Goal: Task Accomplishment & Management: Use online tool/utility

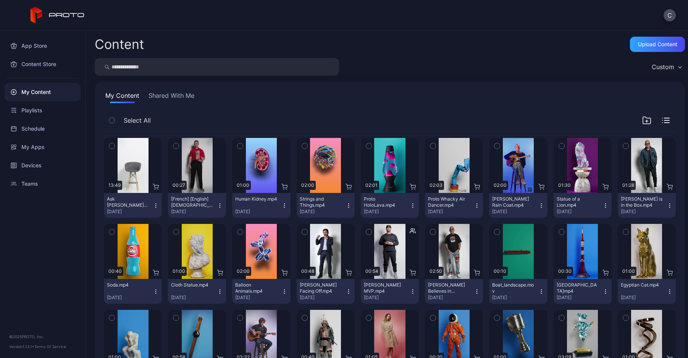
click at [222, 205] on button "[French] [English] Chick-fil-a Favorites Sep 8, 2025" at bounding box center [197, 205] width 58 height 25
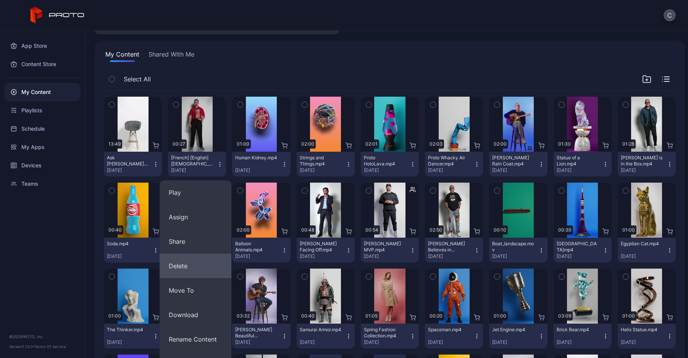
scroll to position [76, 0]
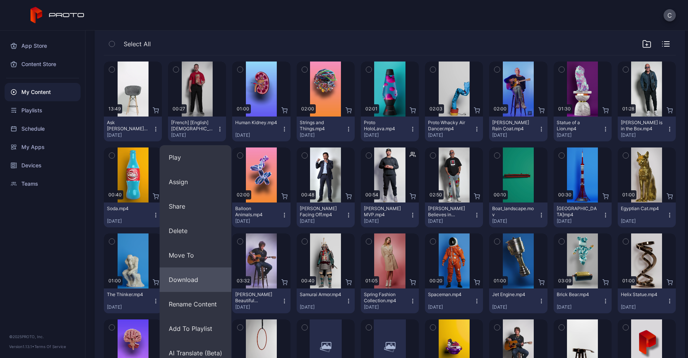
click at [210, 278] on button "Download" at bounding box center [196, 279] width 72 height 24
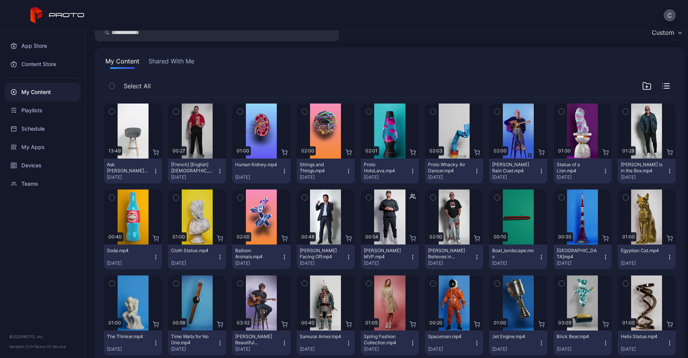
scroll to position [0, 0]
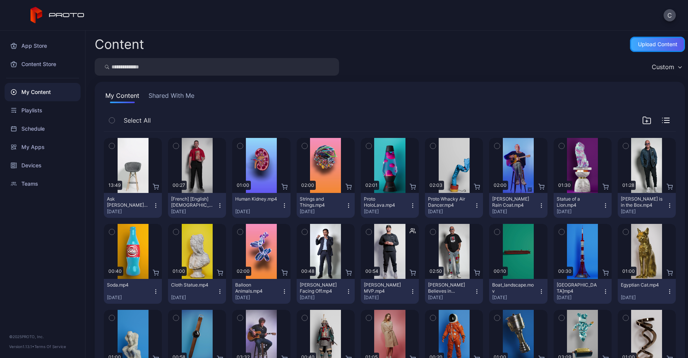
click at [638, 43] on div "Upload Content" at bounding box center [657, 44] width 39 height 6
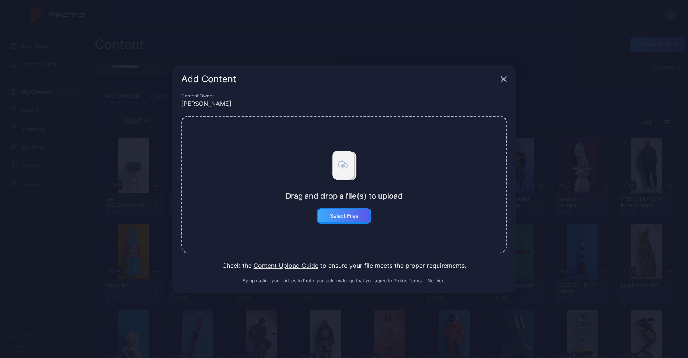
click at [360, 220] on div "Select Files" at bounding box center [343, 215] width 55 height 15
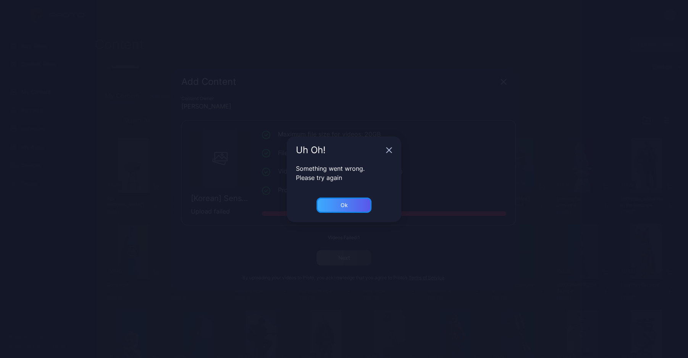
click at [338, 207] on div "Ok" at bounding box center [343, 204] width 55 height 15
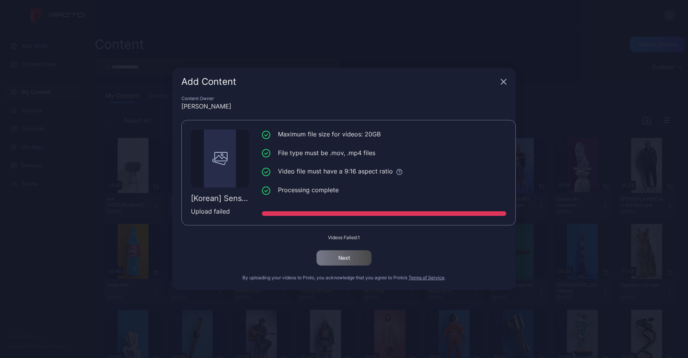
click at [13, 218] on div "Add Content Content Owner Cole Rossman [Korean] Sense Event Must Buy - MR.mp4 U…" at bounding box center [344, 179] width 688 height 358
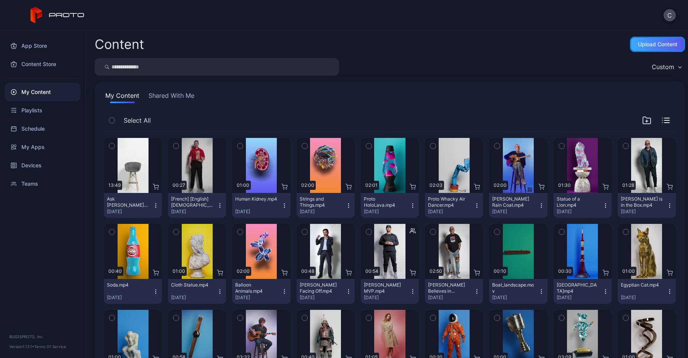
click at [646, 50] on div "Upload Content" at bounding box center [657, 44] width 55 height 15
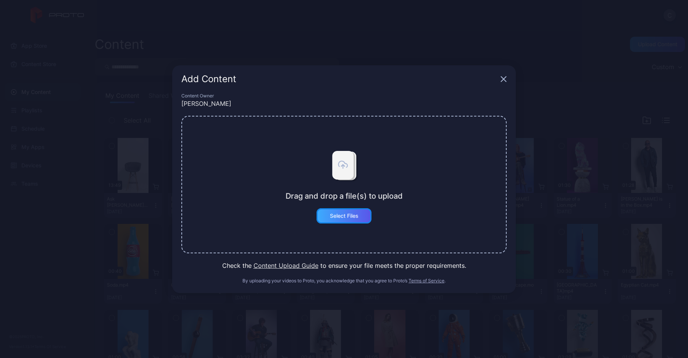
click at [361, 222] on div "Select Files" at bounding box center [343, 215] width 55 height 15
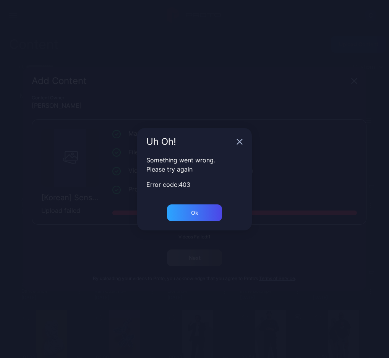
drag, startPoint x: 311, startPoint y: 175, endPoint x: 228, endPoint y: 215, distance: 92.2
click at [311, 176] on div "Uh Oh! Something went wrong. Please try again Error code: 403 Ok" at bounding box center [194, 179] width 389 height 358
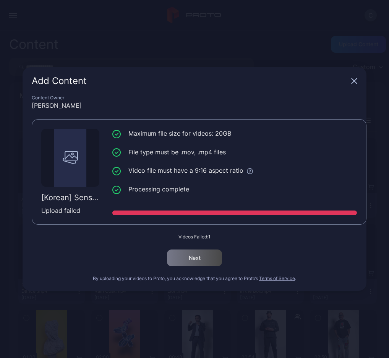
click at [350, 77] on div "Add Content" at bounding box center [195, 80] width 344 height 27
click at [353, 82] on icon "button" at bounding box center [354, 81] width 5 height 5
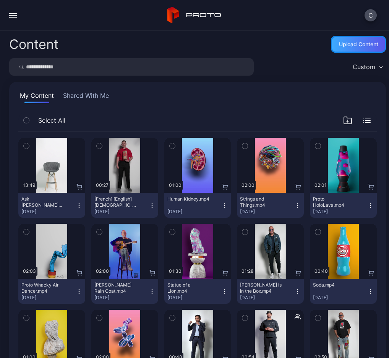
click at [340, 41] on div "Upload Content" at bounding box center [358, 44] width 39 height 6
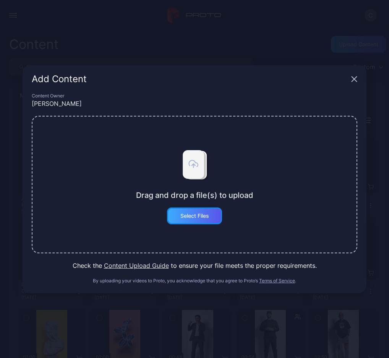
click at [204, 219] on div "Select Files" at bounding box center [194, 215] width 55 height 17
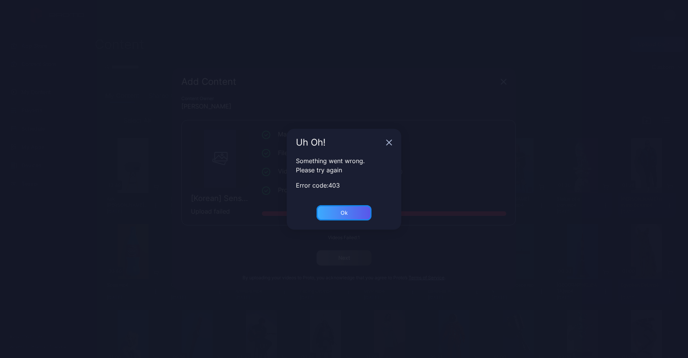
click at [337, 214] on div "Ok" at bounding box center [343, 212] width 55 height 15
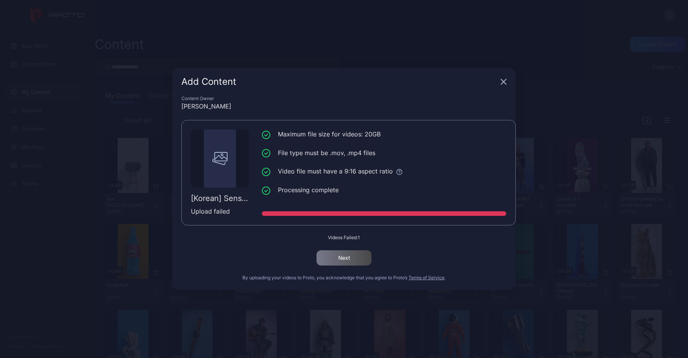
click at [500, 87] on div "Add Content" at bounding box center [344, 81] width 344 height 27
click at [505, 81] on icon "button" at bounding box center [503, 82] width 6 height 6
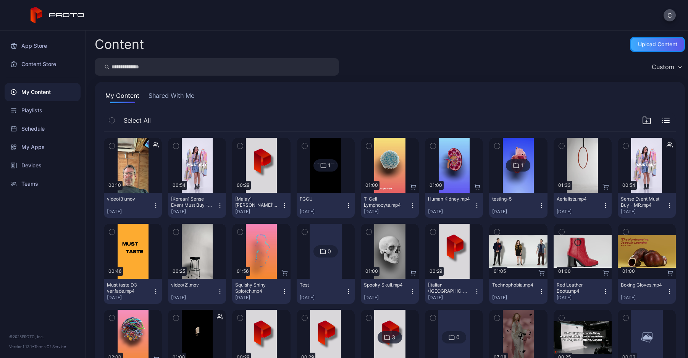
click at [638, 45] on div "Upload Content" at bounding box center [657, 44] width 39 height 6
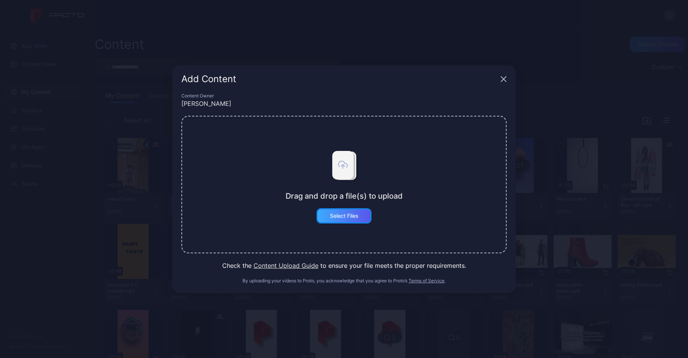
click at [351, 217] on div "Select Files" at bounding box center [344, 216] width 29 height 6
click at [339, 220] on button "Select Files" at bounding box center [343, 215] width 55 height 15
click at [330, 216] on button "Select Files" at bounding box center [343, 215] width 55 height 15
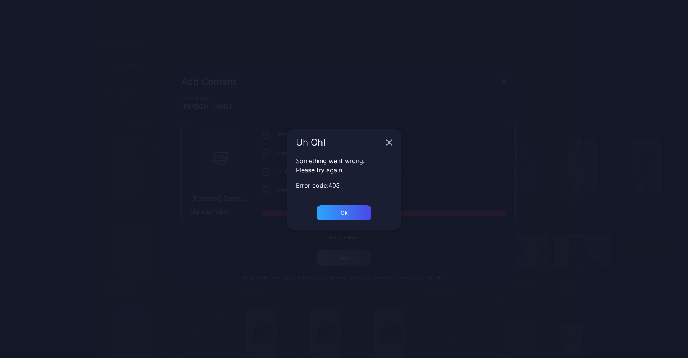
click at [18, 244] on div "Uh Oh! Something went wrong. Please try again Error code: 403 Ok" at bounding box center [344, 179] width 688 height 358
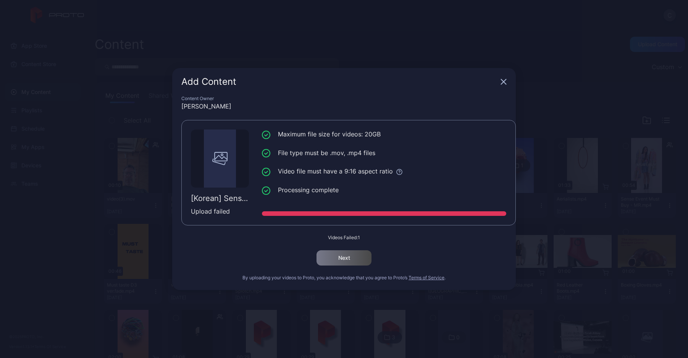
drag, startPoint x: 10, startPoint y: 260, endPoint x: 43, endPoint y: 208, distance: 61.8
click at [10, 260] on div "Add Content Content Owner Cole Rossman [Korean] Sense Event Must Buy - MR(1).mp…" at bounding box center [344, 179] width 688 height 358
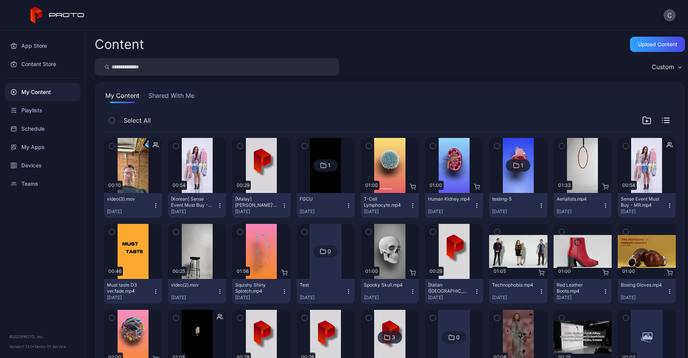
click at [10, 255] on div "App Store Content Store My Content Playlists Schedule My Apps Devices Teams © 2…" at bounding box center [42, 194] width 85 height 327
click at [194, 165] on div "Preview" at bounding box center [197, 165] width 24 height 12
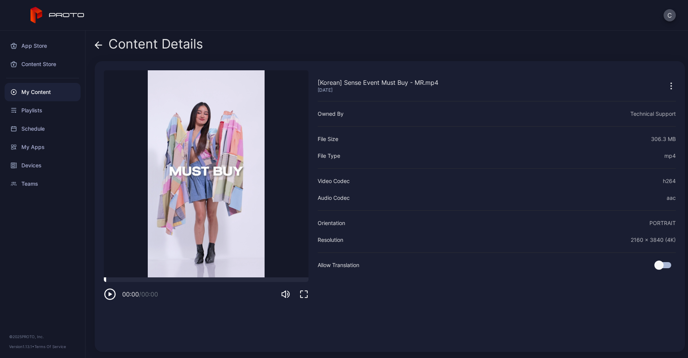
click at [126, 280] on div at bounding box center [206, 279] width 205 height 5
click at [98, 48] on icon at bounding box center [96, 45] width 3 height 6
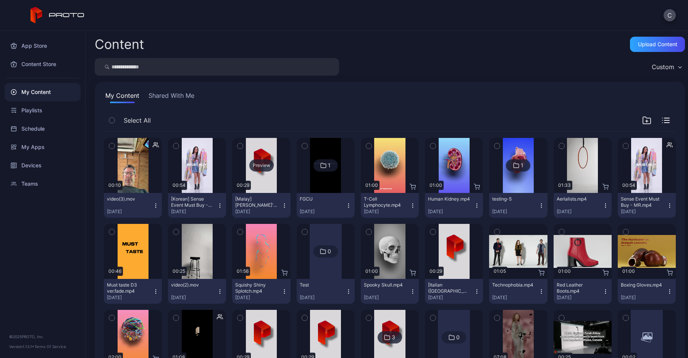
click at [255, 170] on div "Preview" at bounding box center [261, 165] width 24 height 12
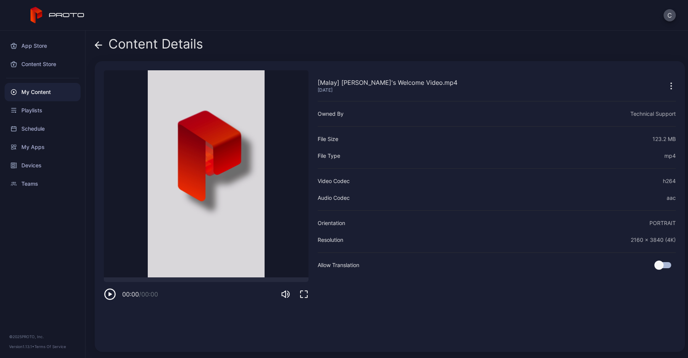
click at [107, 45] on div "Content Details" at bounding box center [149, 46] width 108 height 18
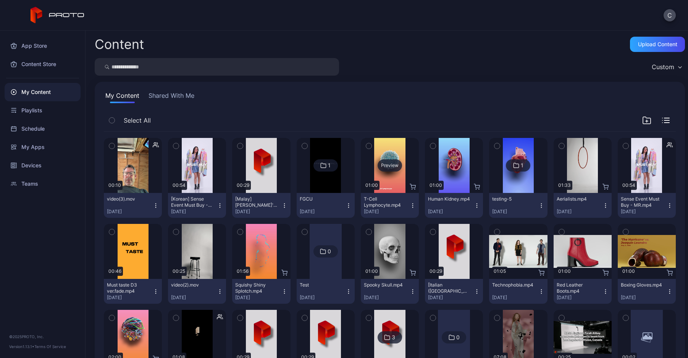
click at [384, 166] on div "Preview" at bounding box center [389, 165] width 24 height 12
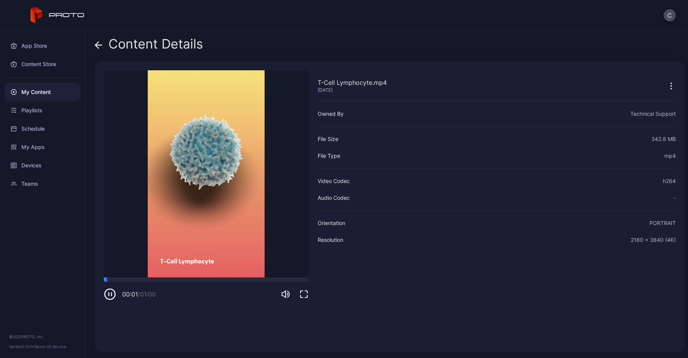
click at [100, 41] on icon at bounding box center [99, 45] width 8 height 8
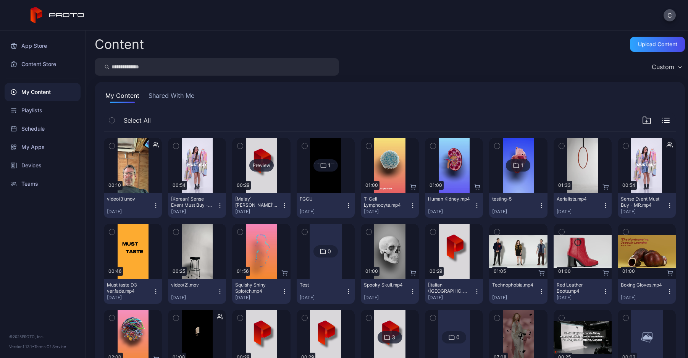
click at [249, 166] on div "Preview" at bounding box center [261, 165] width 24 height 12
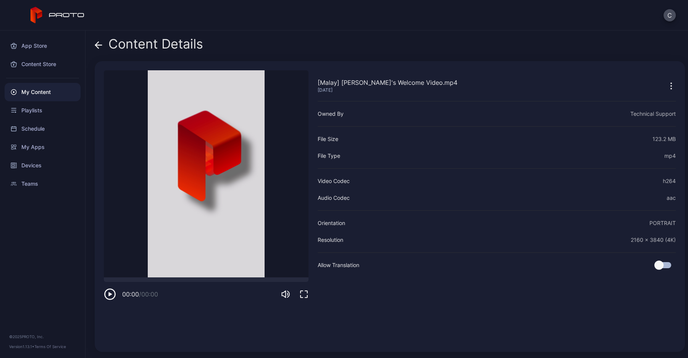
click at [99, 45] on icon at bounding box center [98, 45] width 6 height 0
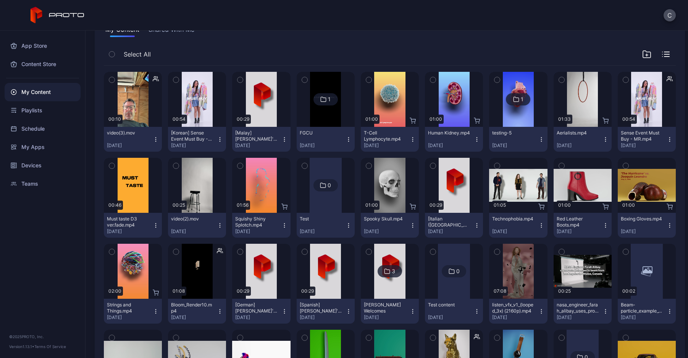
scroll to position [76, 0]
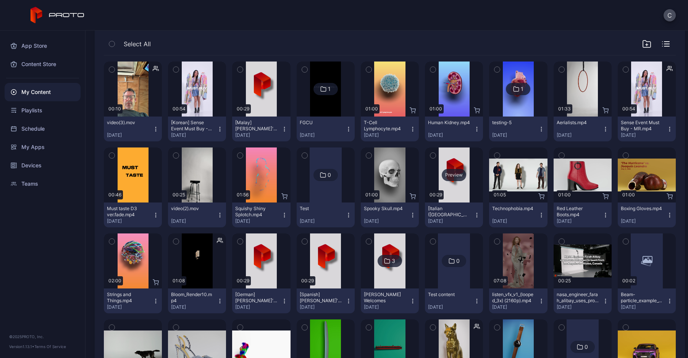
click at [449, 179] on div "Preview" at bounding box center [454, 175] width 24 height 12
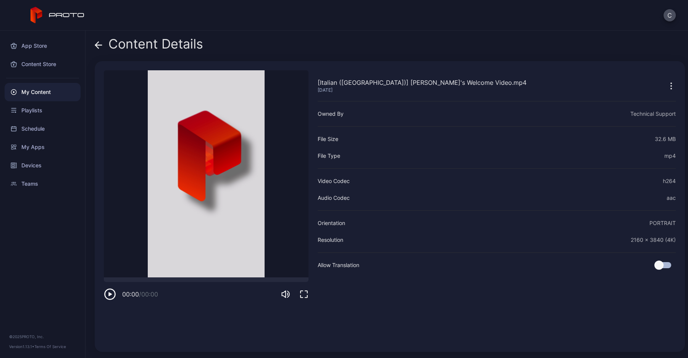
click at [100, 45] on icon at bounding box center [98, 45] width 6 height 0
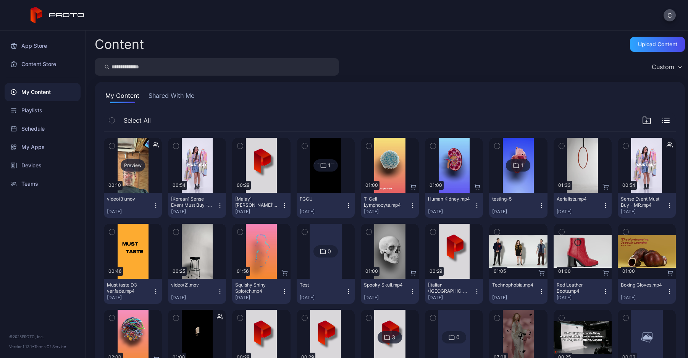
click at [132, 174] on div "Preview" at bounding box center [133, 165] width 58 height 55
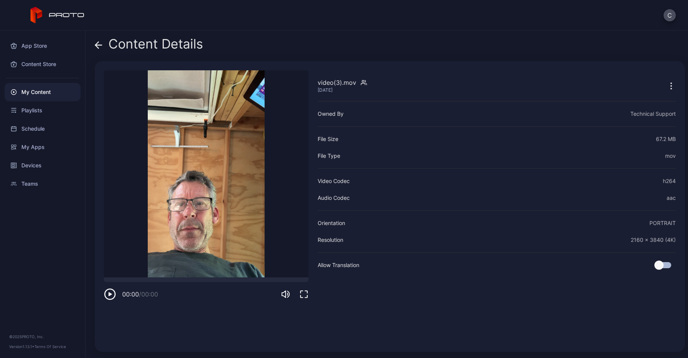
click at [103, 44] on div "Content Details" at bounding box center [149, 46] width 108 height 18
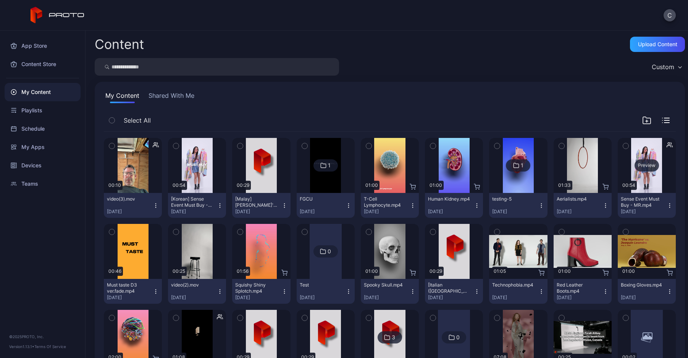
click at [648, 167] on div "Preview" at bounding box center [646, 165] width 24 height 12
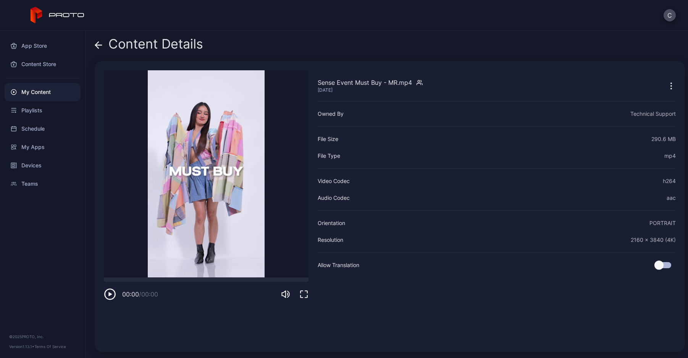
click at [210, 131] on video "Sorry, your browser doesn‘t support embedded videos" at bounding box center [206, 173] width 205 height 207
click at [96, 45] on icon at bounding box center [96, 45] width 3 height 6
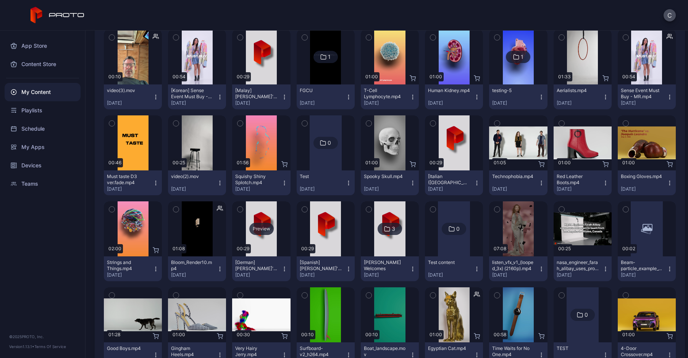
scroll to position [76, 0]
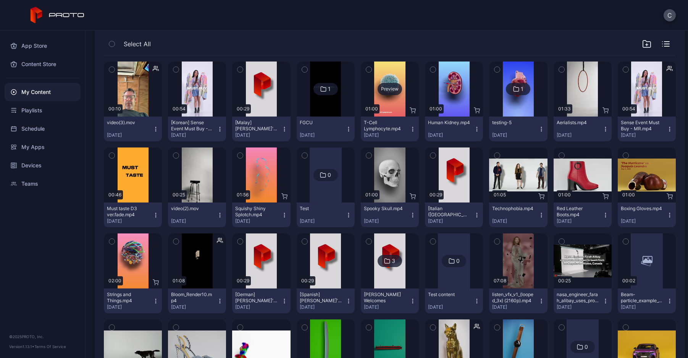
click at [377, 90] on div "Preview" at bounding box center [389, 89] width 24 height 12
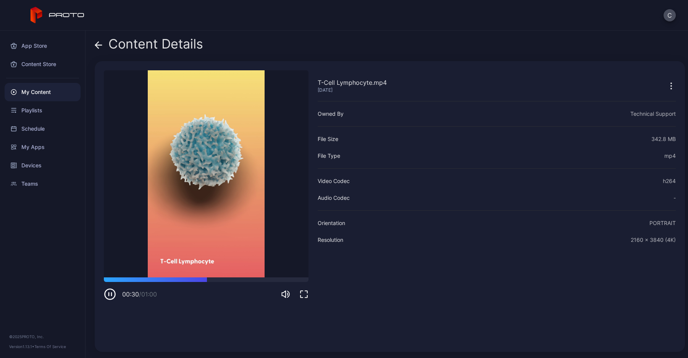
click at [648, 29] on div "C" at bounding box center [344, 15] width 688 height 31
click at [89, 46] on div "Content Details T-Cell Lymphocyte.mp4 Apr 22, 2025 Sorry, your browser doesn‘t …" at bounding box center [386, 194] width 602 height 327
click at [99, 43] on icon at bounding box center [99, 45] width 8 height 8
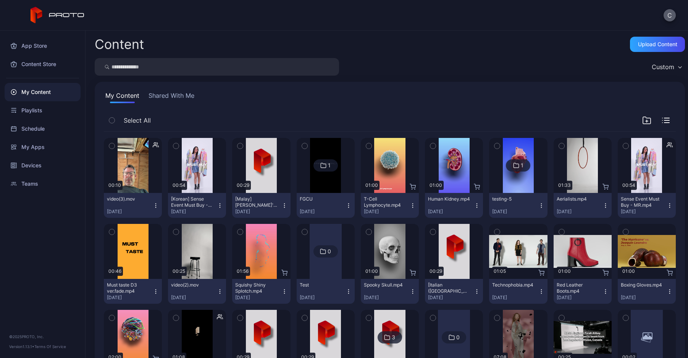
click at [675, 15] on button "C" at bounding box center [669, 15] width 12 height 12
click at [35, 163] on div "Devices" at bounding box center [43, 165] width 76 height 18
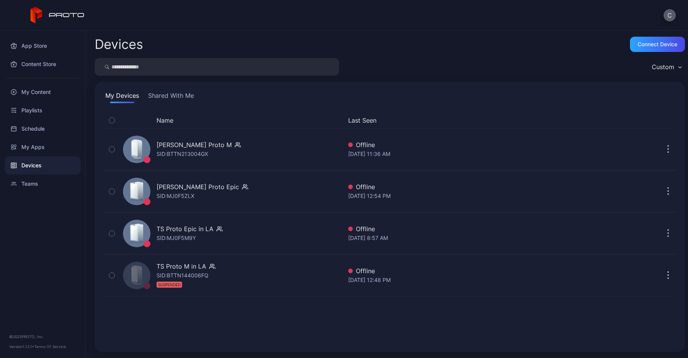
click at [674, 14] on button "C" at bounding box center [669, 15] width 12 height 12
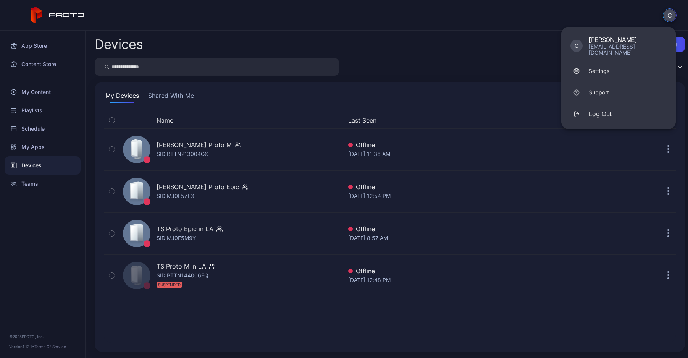
click at [639, 10] on div "C C Cole Rossman colerossman99@gmail.com Settings Support Log Out" at bounding box center [344, 15] width 688 height 31
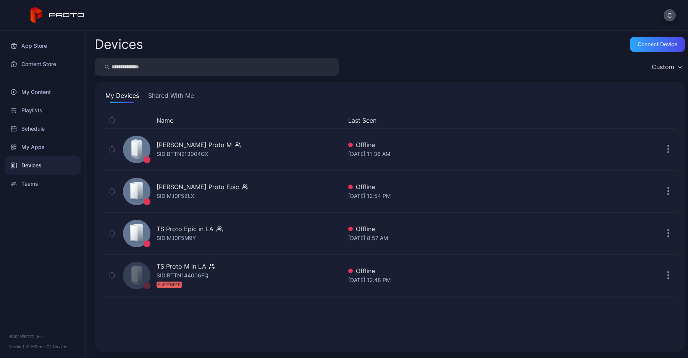
drag, startPoint x: 671, startPoint y: 1, endPoint x: 480, endPoint y: 73, distance: 203.5
click at [486, 31] on div "Devices Connect device Custom My Devices Shared With Me Name Last Seen TS Marin…" at bounding box center [386, 194] width 602 height 327
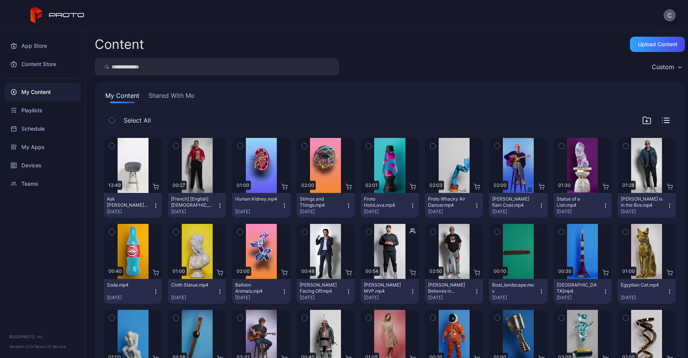
click at [671, 12] on button "C" at bounding box center [669, 15] width 12 height 12
click at [664, 21] on div "C" at bounding box center [344, 15] width 688 height 31
click at [666, 17] on button "C" at bounding box center [669, 15] width 12 height 12
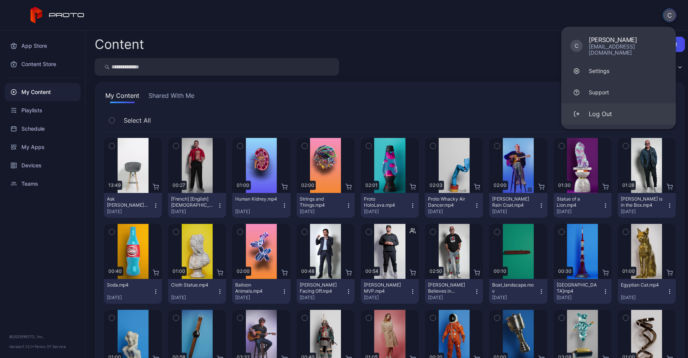
click at [610, 109] on div "Log Out" at bounding box center [600, 113] width 23 height 9
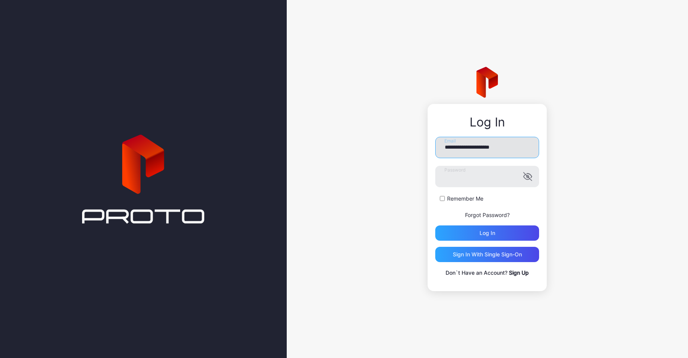
click at [466, 149] on input "**********" at bounding box center [487, 147] width 104 height 21
type input "**********"
click at [477, 236] on div "Log in" at bounding box center [487, 232] width 104 height 15
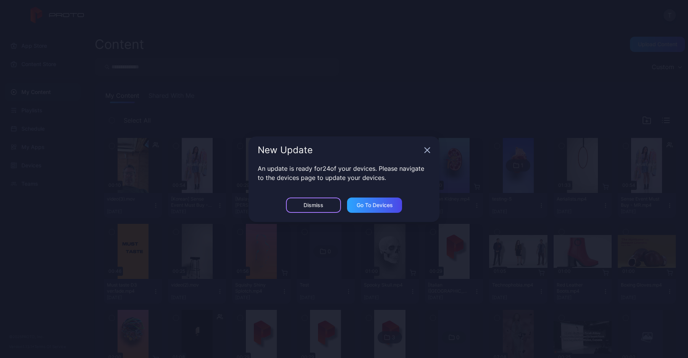
click at [302, 205] on div "Dismiss" at bounding box center [313, 204] width 55 height 15
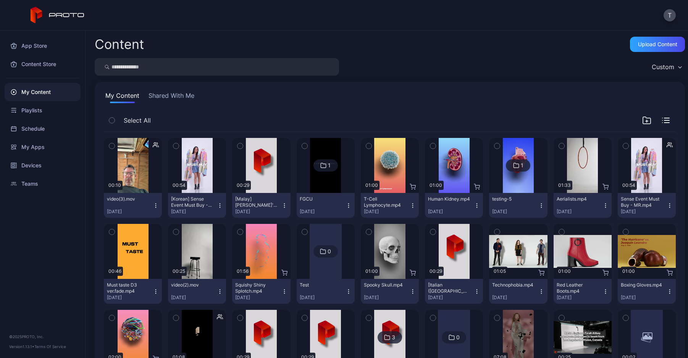
click at [160, 98] on button "Shared With Me" at bounding box center [171, 97] width 49 height 12
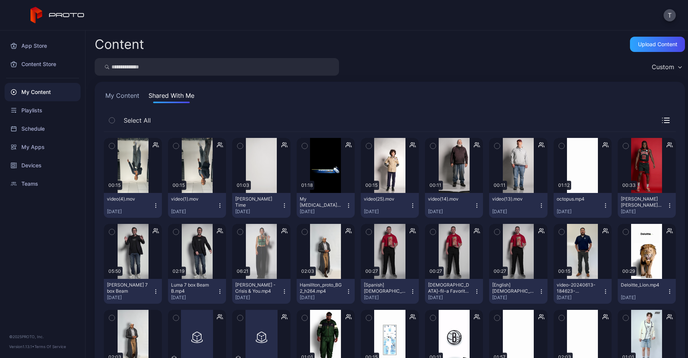
click at [119, 99] on button "My Content" at bounding box center [122, 97] width 37 height 12
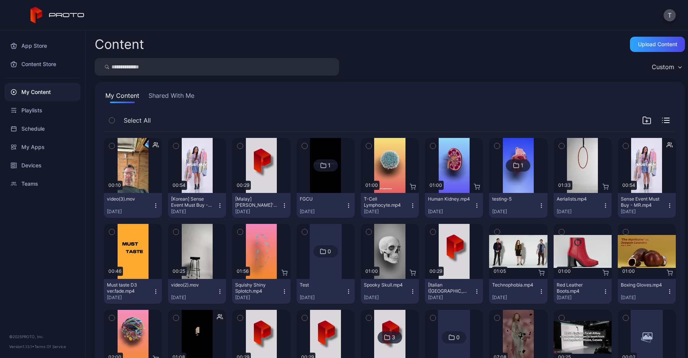
click at [161, 100] on button "Shared With Me" at bounding box center [171, 97] width 49 height 12
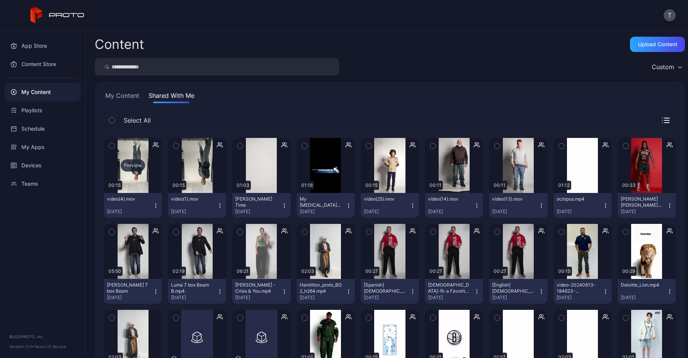
click at [139, 166] on div "Preview" at bounding box center [133, 165] width 24 height 12
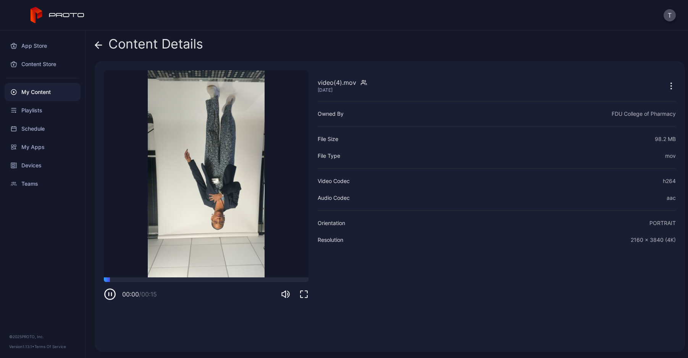
click at [98, 44] on icon at bounding box center [99, 45] width 8 height 8
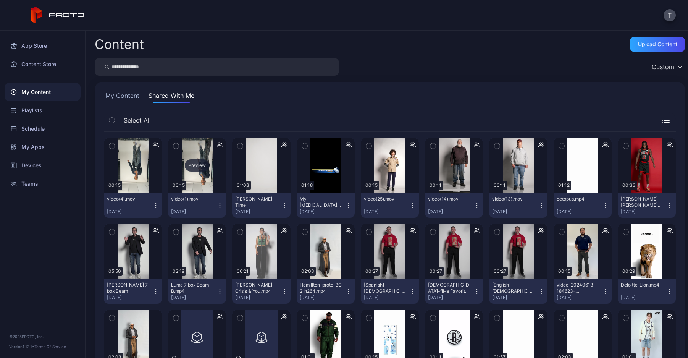
click at [197, 165] on div "Preview" at bounding box center [197, 165] width 24 height 12
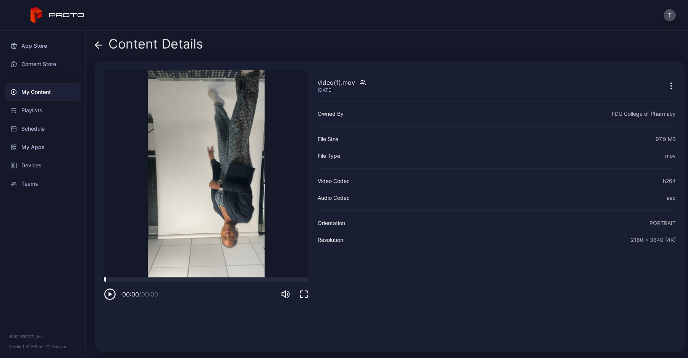
click at [129, 281] on div at bounding box center [206, 279] width 205 height 5
click at [54, 155] on div "My Apps" at bounding box center [43, 147] width 76 height 18
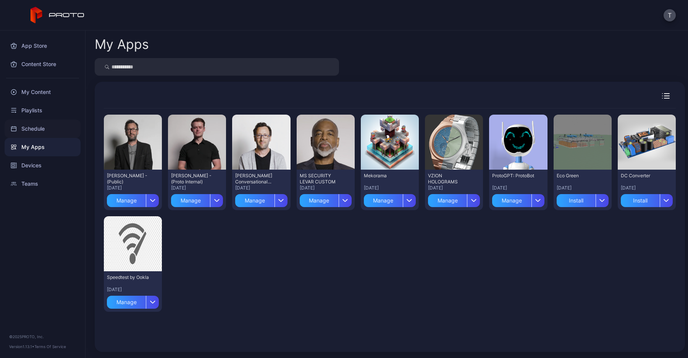
click at [53, 121] on div "Schedule" at bounding box center [43, 128] width 76 height 18
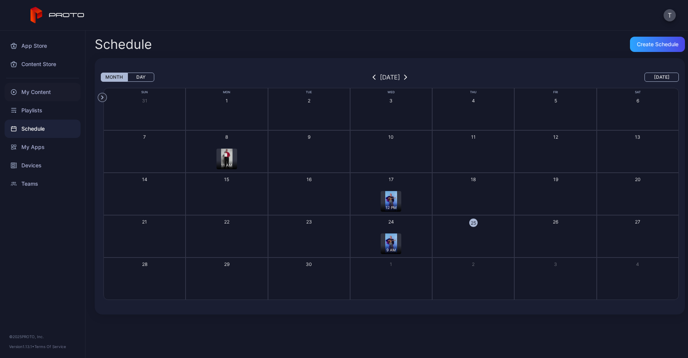
click at [51, 97] on div "My Content" at bounding box center [43, 92] width 76 height 18
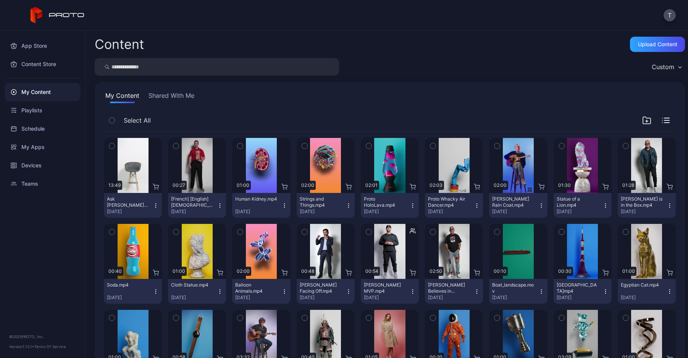
click at [173, 94] on button "Shared With Me" at bounding box center [171, 97] width 49 height 12
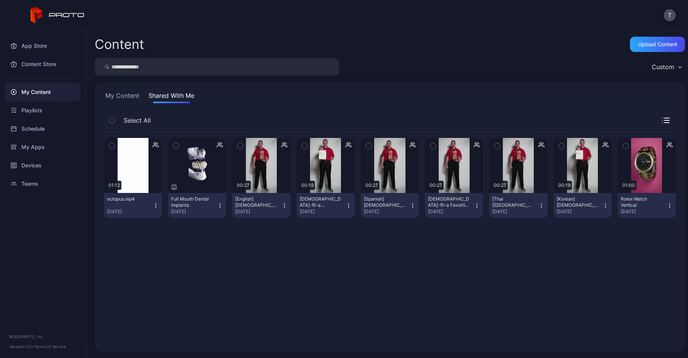
click at [123, 97] on button "My Content" at bounding box center [122, 97] width 37 height 12
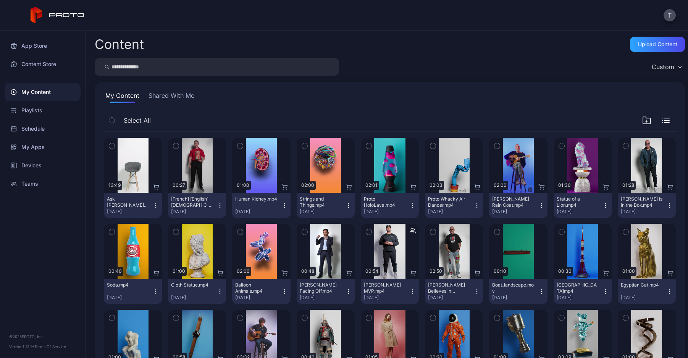
click at [167, 96] on button "Shared With Me" at bounding box center [171, 97] width 49 height 12
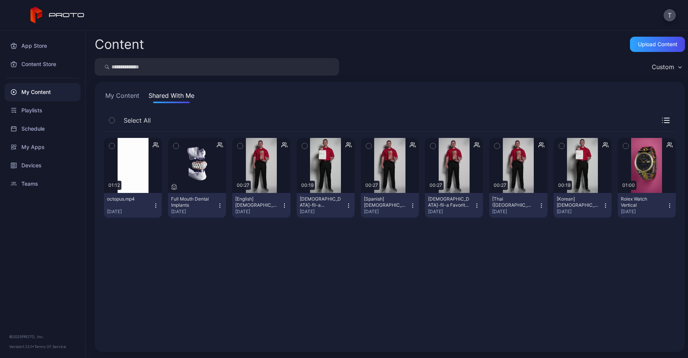
click at [128, 97] on button "My Content" at bounding box center [122, 97] width 37 height 12
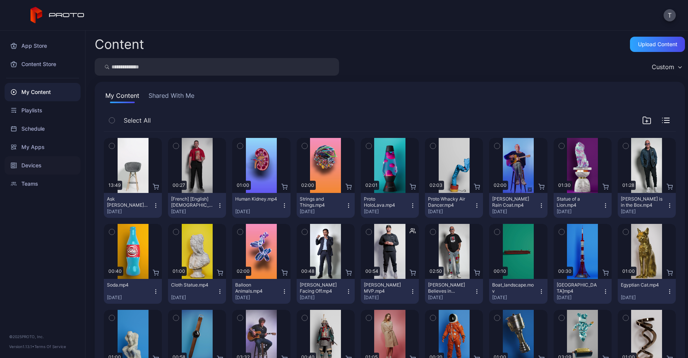
click at [42, 171] on div "Devices" at bounding box center [43, 165] width 76 height 18
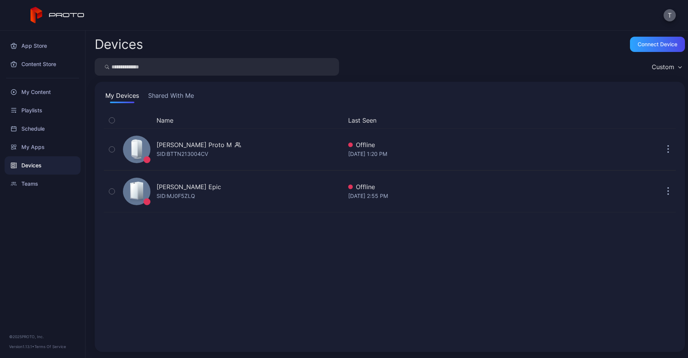
click at [665, 15] on button "T" at bounding box center [669, 15] width 12 height 12
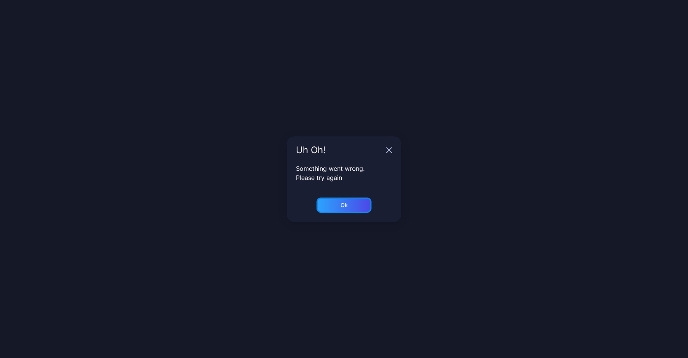
click at [329, 198] on div "Ok" at bounding box center [343, 204] width 55 height 15
